Goal: Task Accomplishment & Management: Manage account settings

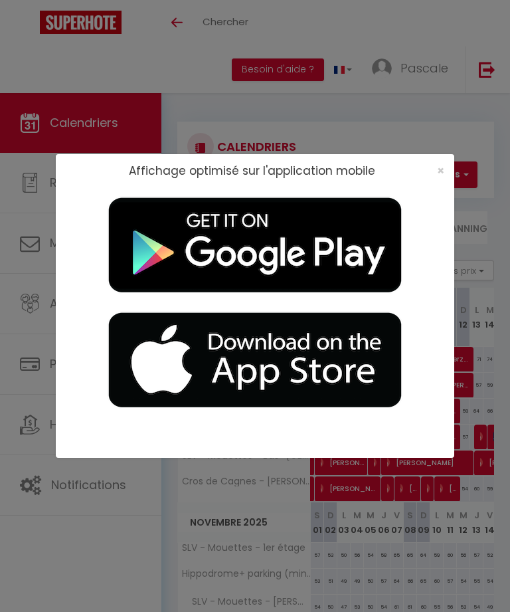
click at [443, 169] on span "×" at bounding box center [440, 170] width 7 height 17
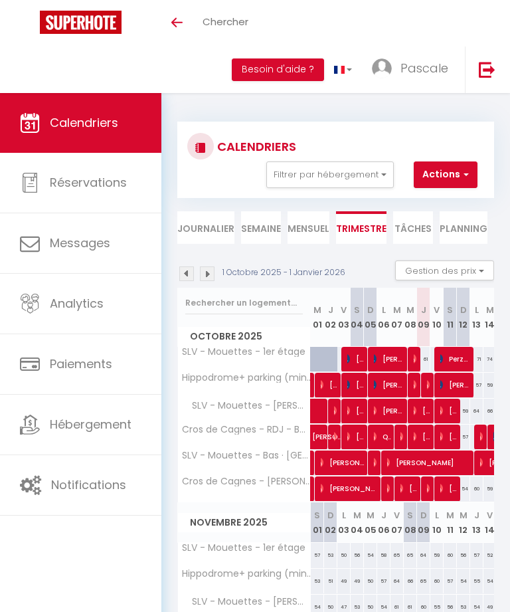
click at [310, 232] on li "Mensuel" at bounding box center [309, 227] width 42 height 33
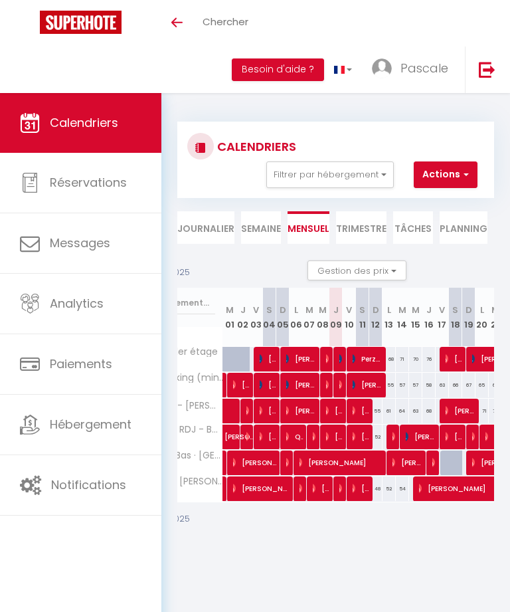
scroll to position [0, 88]
click at [377, 354] on span "Perzhilla Erta" at bounding box center [367, 358] width 31 height 25
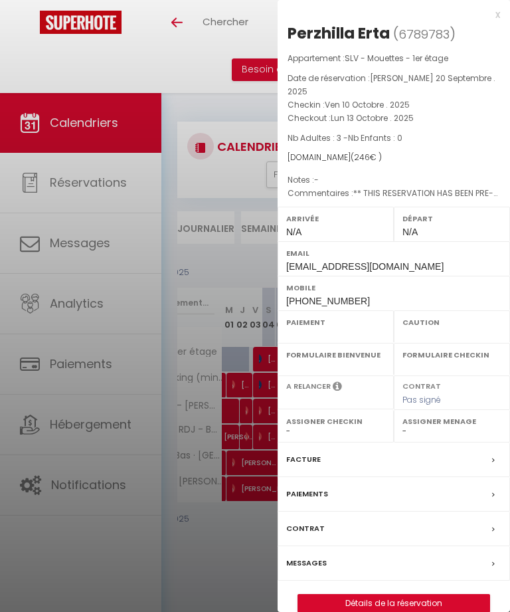
select select "OK"
select select "KO"
select select "0"
select select "1"
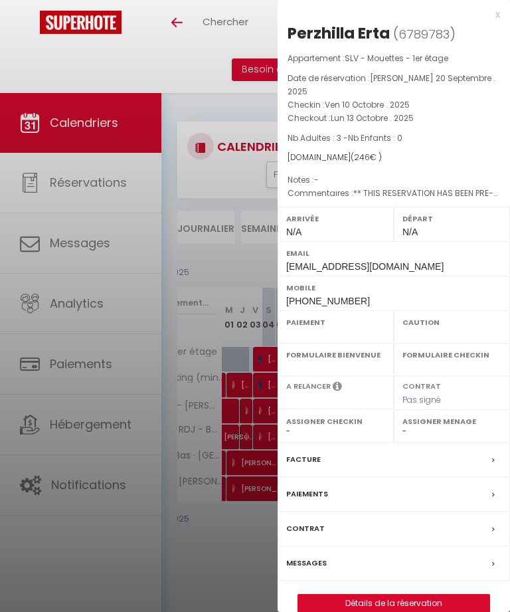
select select
click at [500, 18] on div "x" at bounding box center [389, 15] width 223 height 16
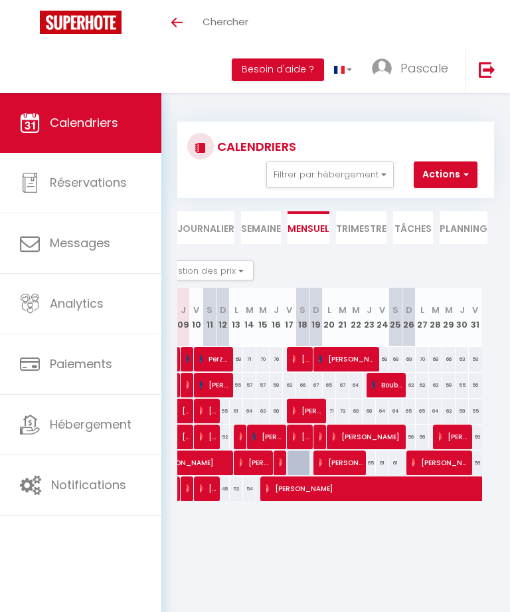
scroll to position [0, 242]
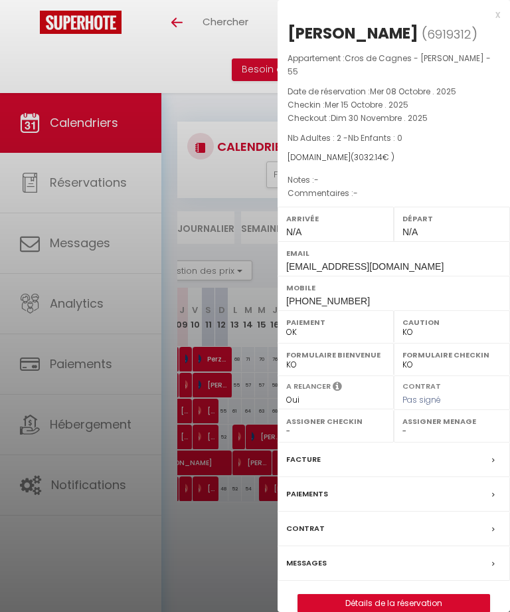
select select "OK"
click at [499, 18] on div "x" at bounding box center [389, 15] width 223 height 16
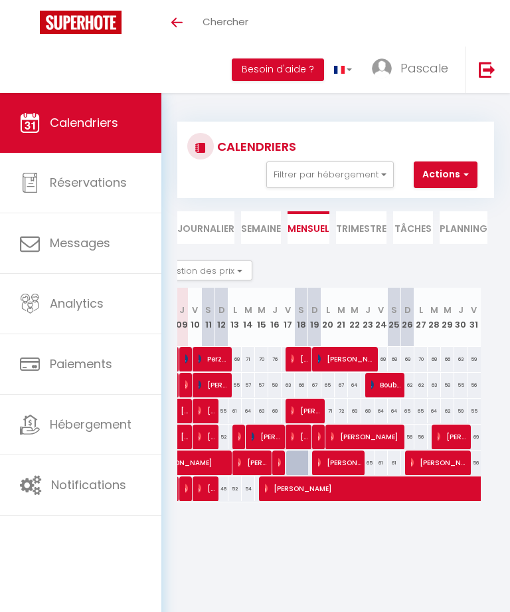
click at [368, 223] on li "Trimestre" at bounding box center [361, 227] width 51 height 33
